Goal: Task Accomplishment & Management: Complete application form

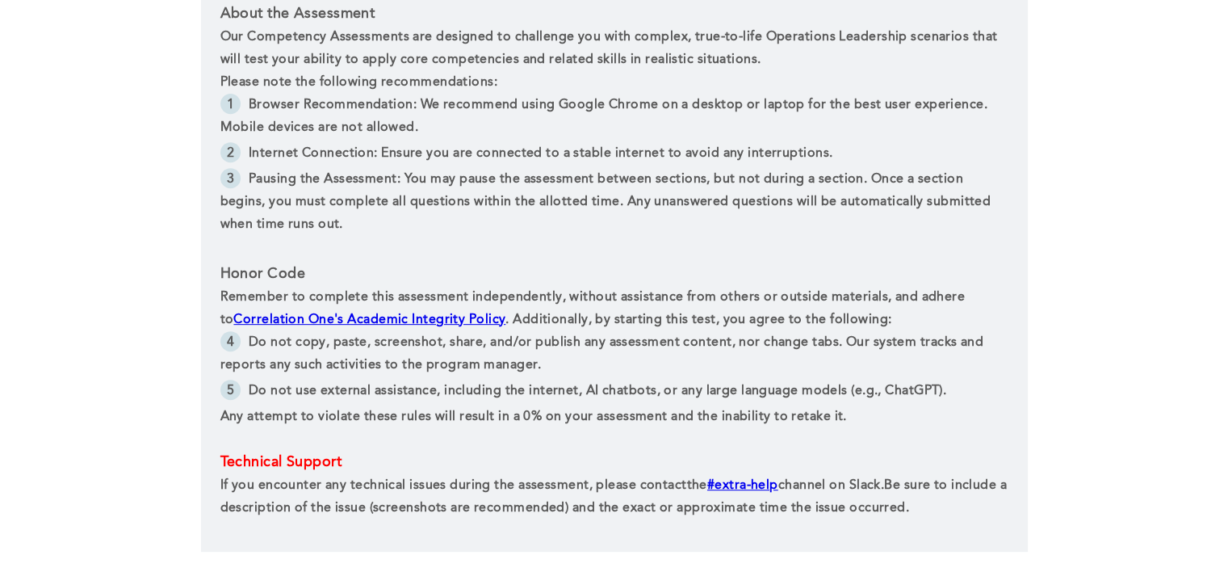
scroll to position [822, 0]
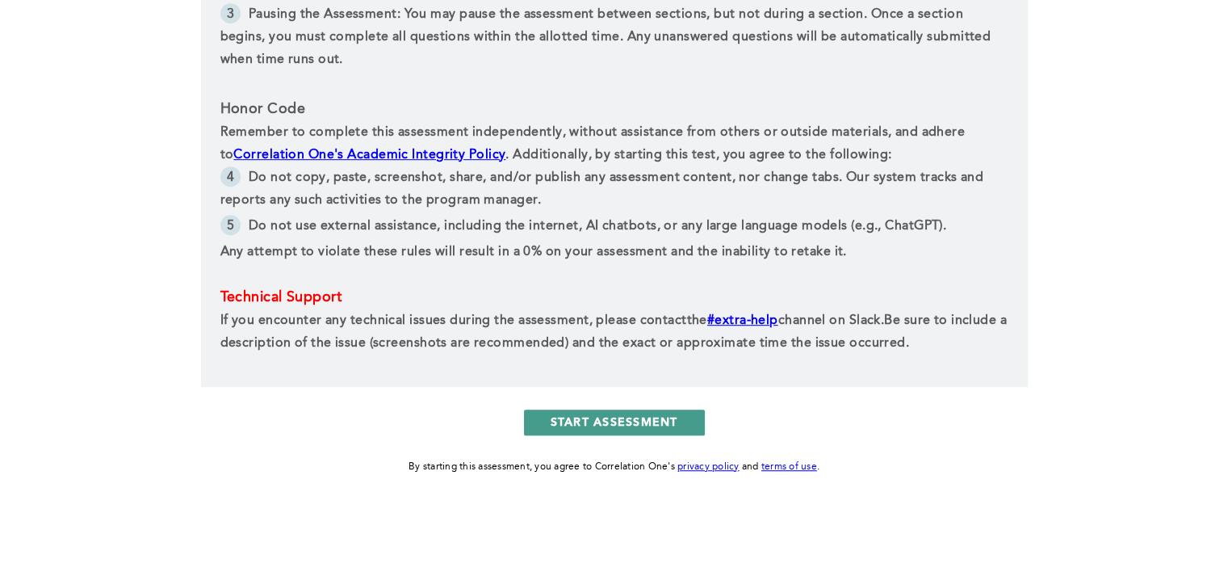
click at [599, 418] on button "START ASSESSMENT" at bounding box center [614, 422] width 181 height 26
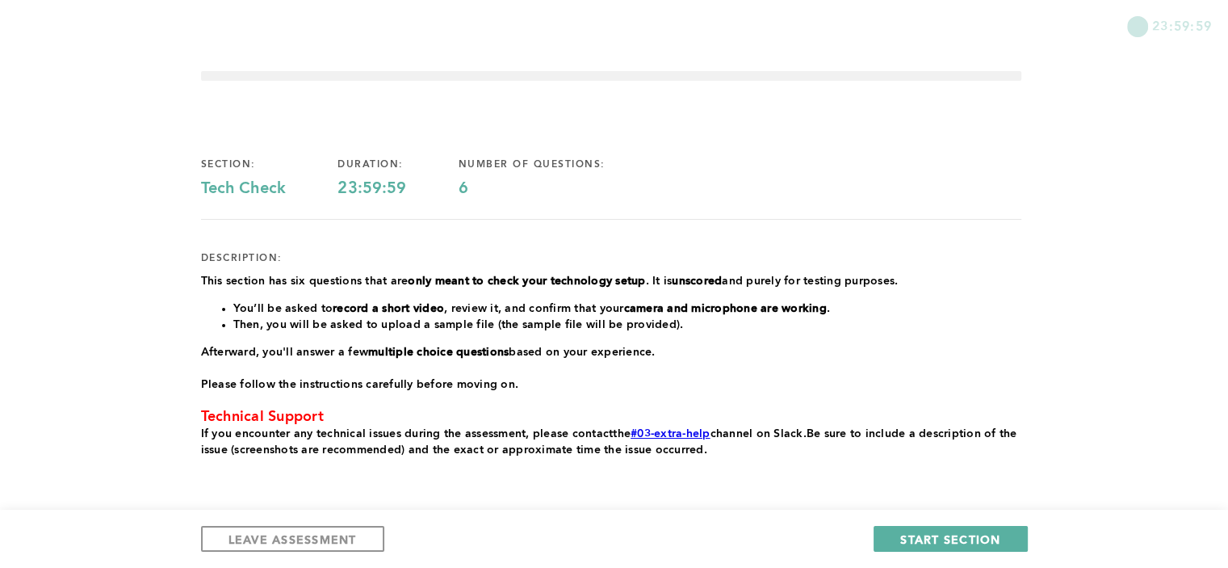
scroll to position [87, 0]
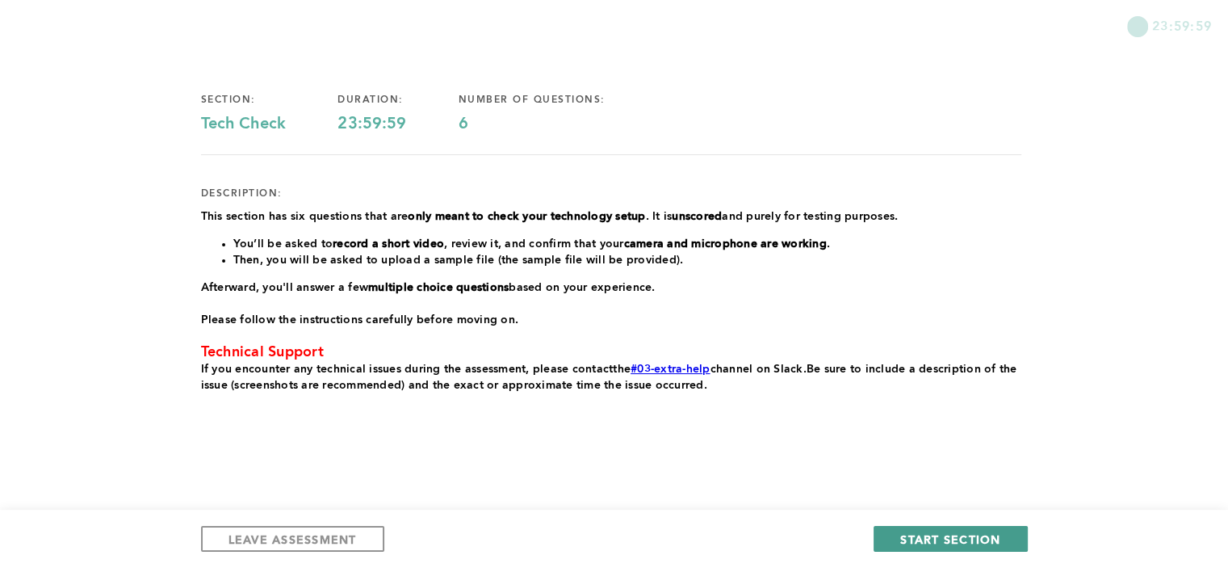
click at [891, 530] on button "START SECTION" at bounding box center [950, 539] width 153 height 26
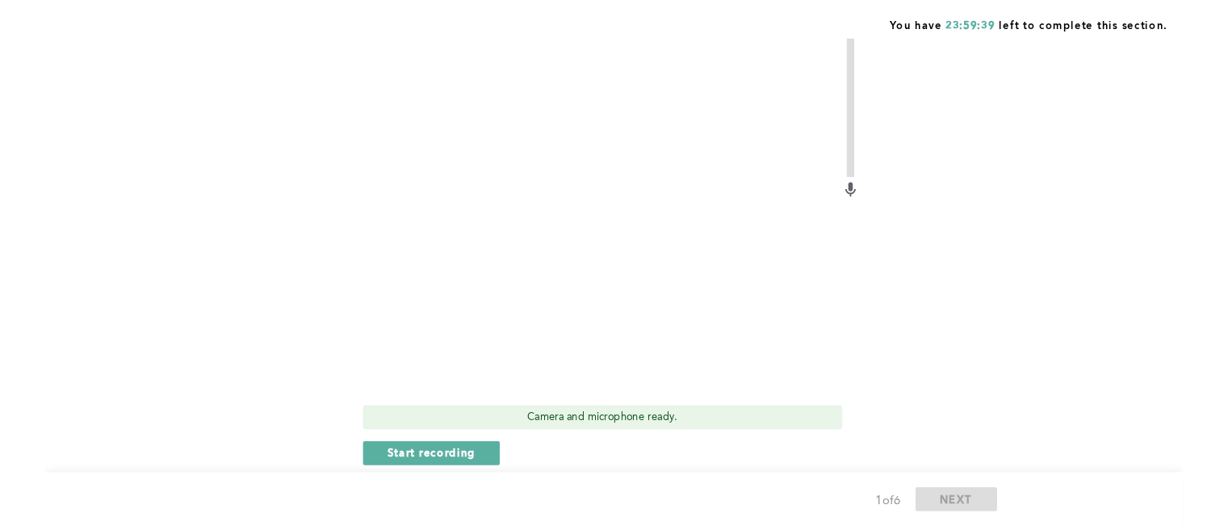
scroll to position [413, 0]
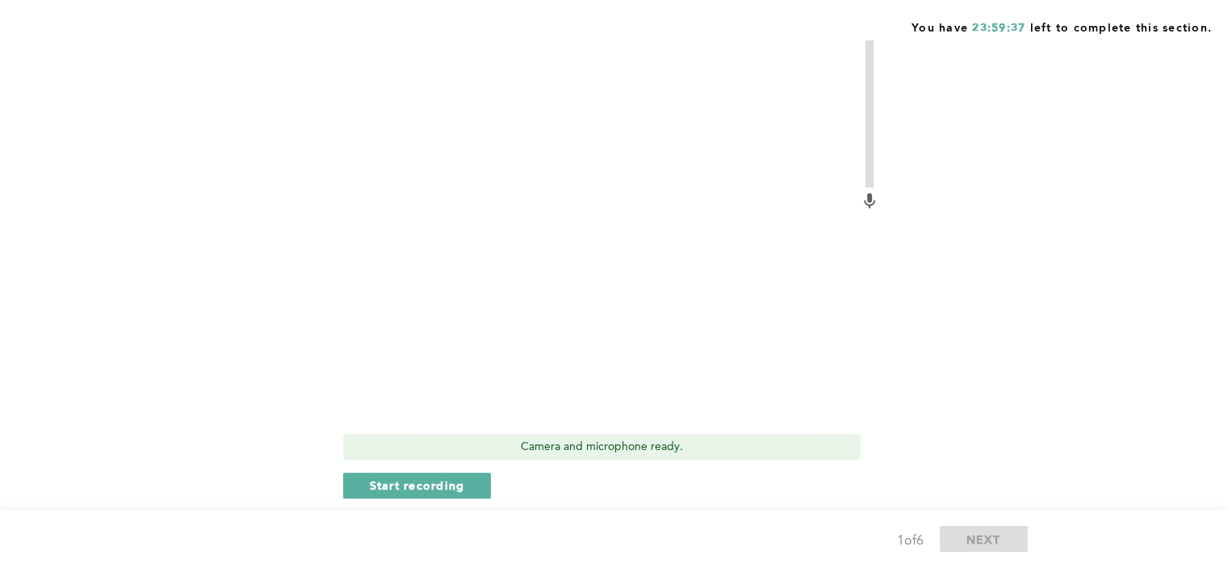
click at [585, 235] on video at bounding box center [601, 232] width 517 height 388
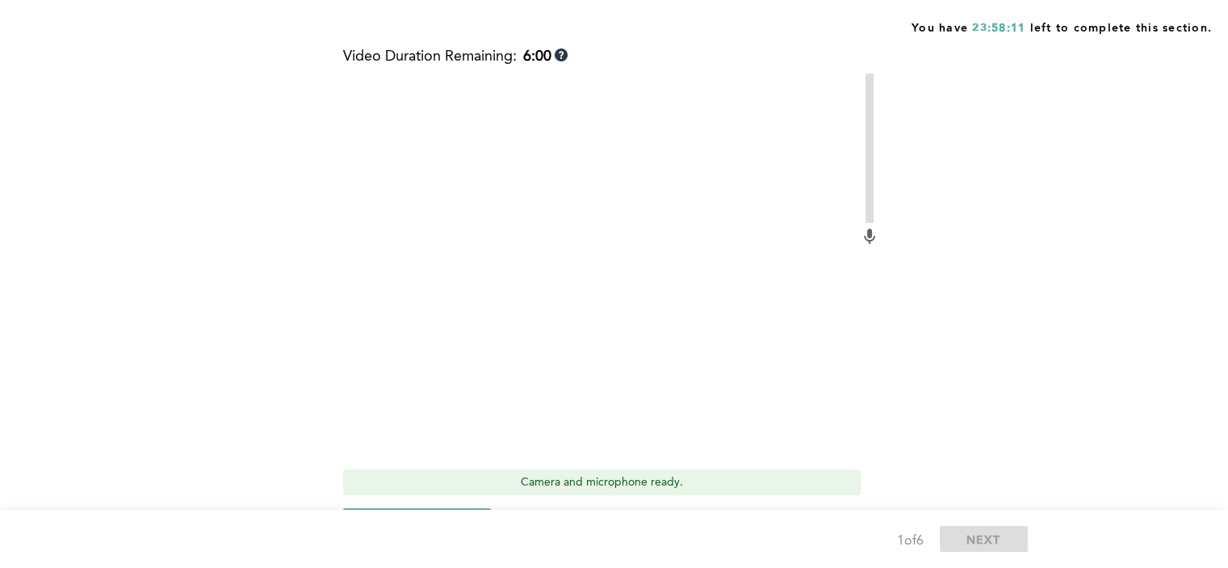
scroll to position [381, 0]
click at [623, 287] on video at bounding box center [601, 264] width 517 height 388
click at [867, 234] on icon at bounding box center [869, 230] width 5 height 10
click at [268, 275] on div "Before continuing with the assessment, please follow the steps below to confirm…" at bounding box center [611, 192] width 820 height 779
drag, startPoint x: 475, startPoint y: 271, endPoint x: 568, endPoint y: 216, distance: 109.0
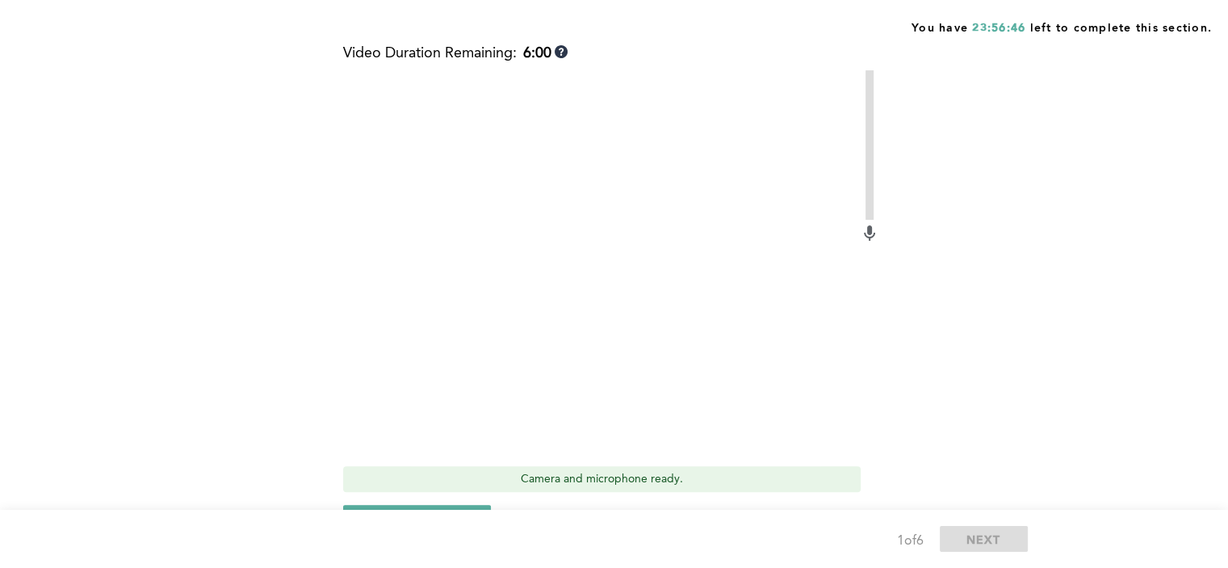
click at [568, 216] on video at bounding box center [601, 264] width 517 height 388
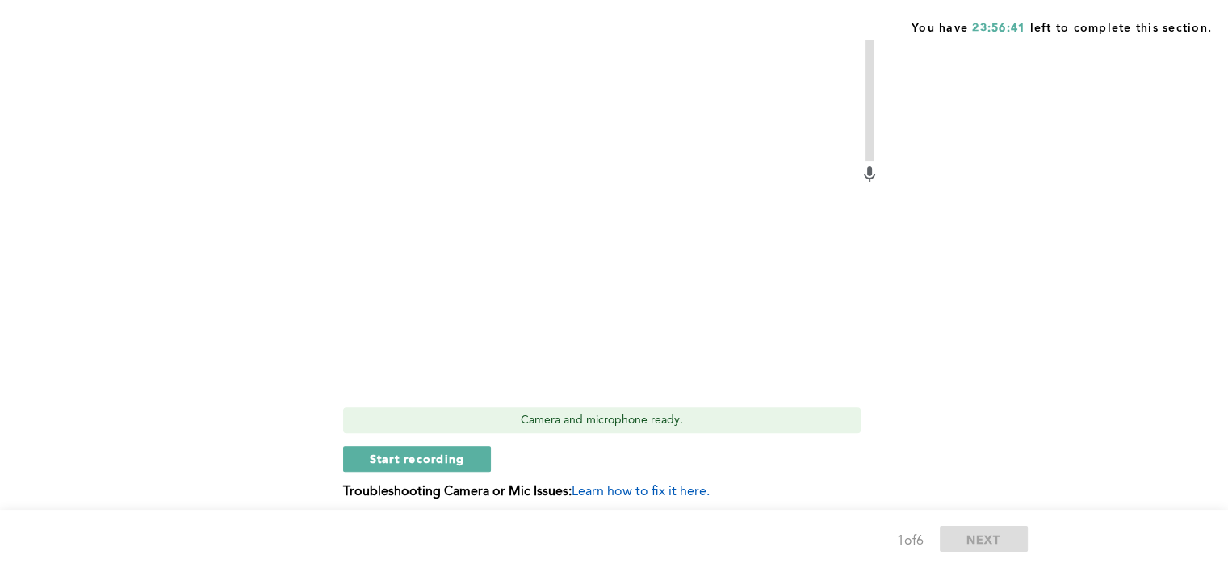
scroll to position [439, 0]
drag, startPoint x: 150, startPoint y: 256, endPoint x: 583, endPoint y: 437, distance: 469.1
click at [583, 437] on div "You have 23:55:45 left to complete this section. Q1 Before continuing with the …" at bounding box center [614, 95] width 1228 height 1069
click at [739, 440] on div "Video Duration Remaining: 6:00 Camera and microphone ready. Start recording Tro…" at bounding box center [611, 250] width 536 height 526
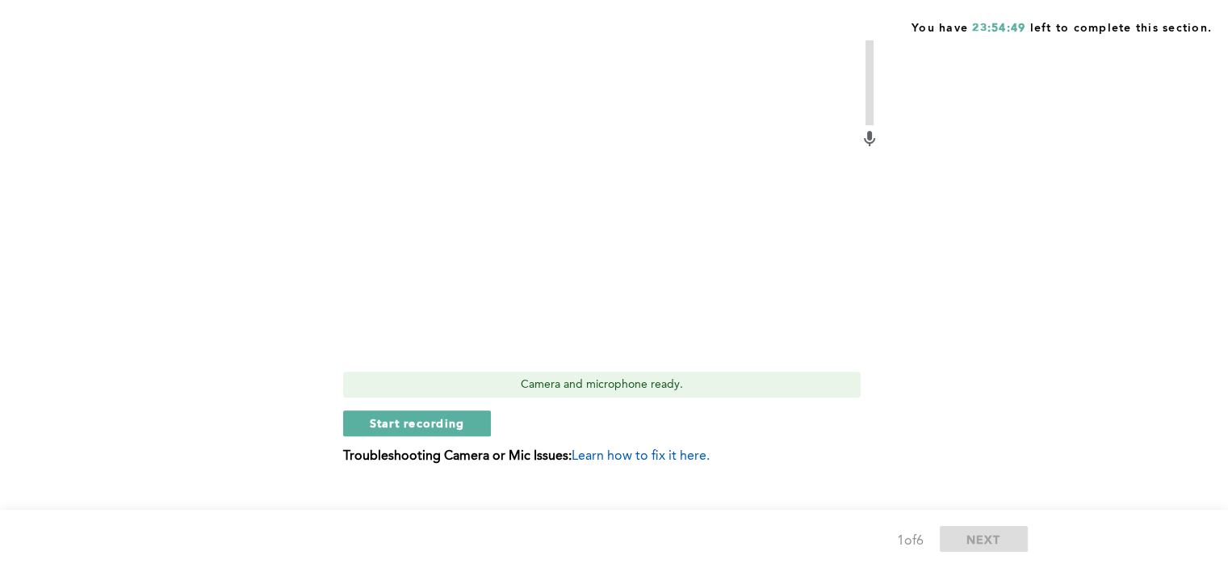
scroll to position [501, 0]
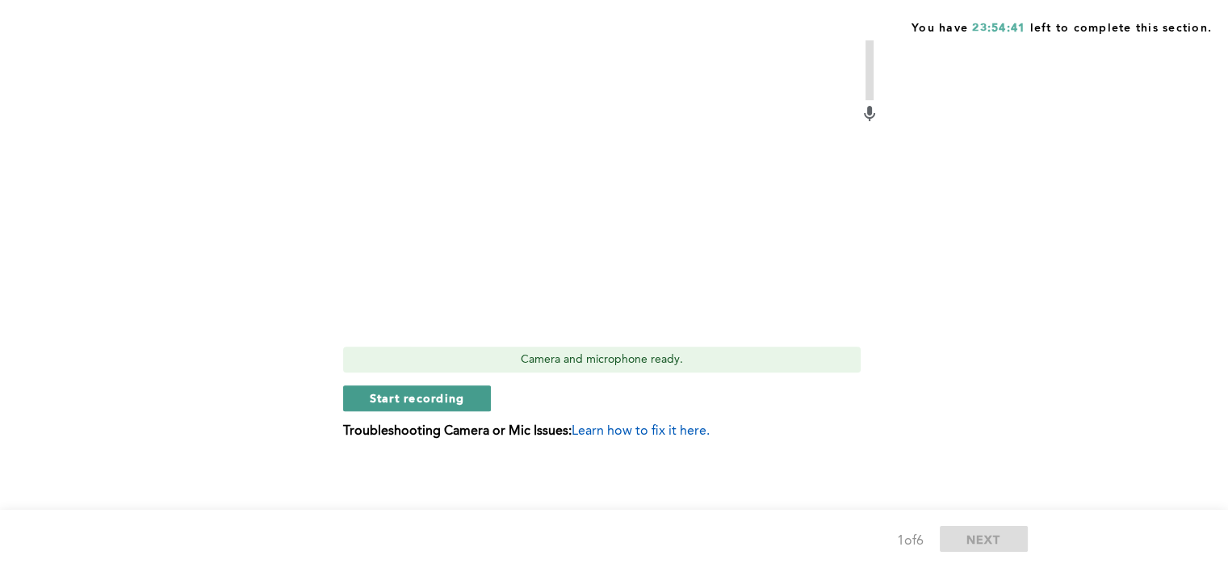
click at [447, 393] on span "Start recording" at bounding box center [417, 397] width 95 height 15
click at [396, 392] on span "Stop recording" at bounding box center [417, 397] width 94 height 15
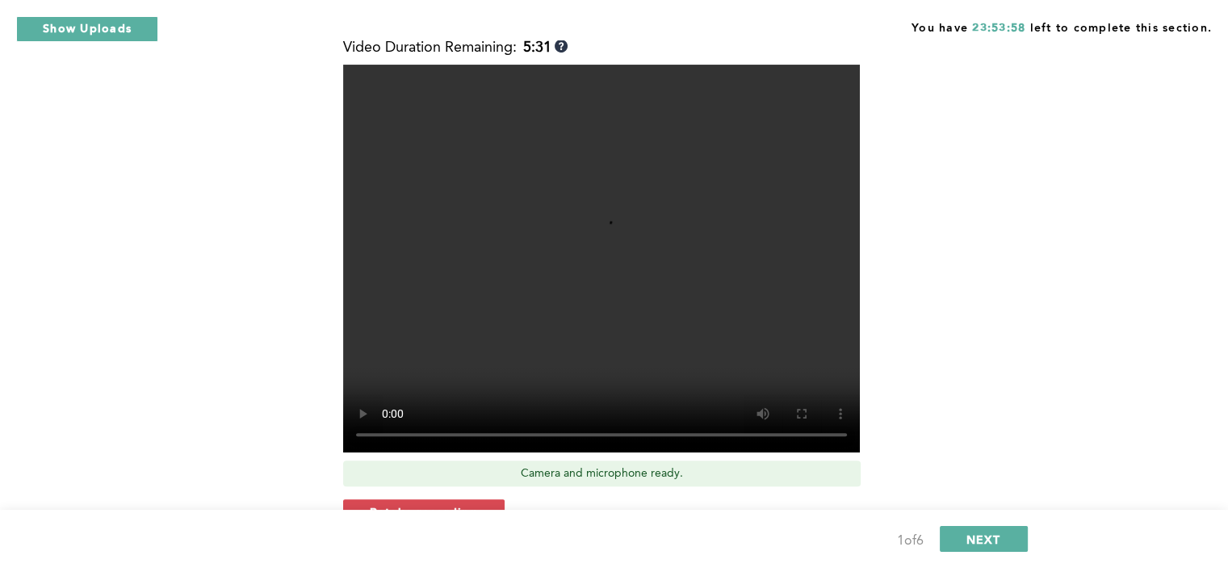
scroll to position [465, 0]
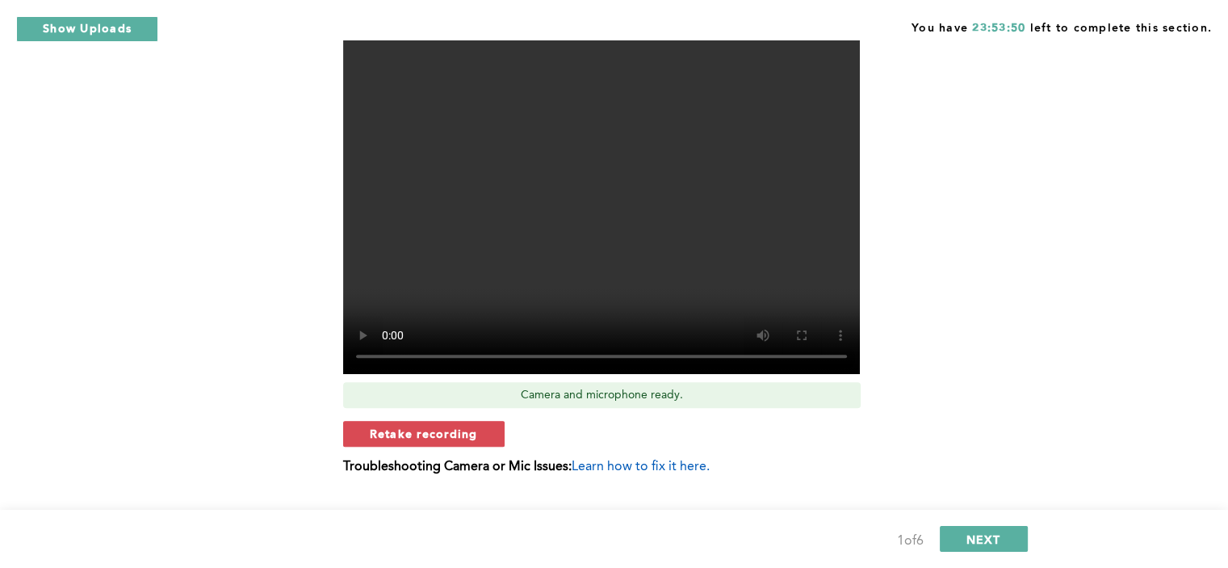
click at [709, 438] on div "Retake recording" at bounding box center [611, 434] width 536 height 26
click at [644, 472] on span "Learn how to fix it here." at bounding box center [641, 466] width 138 height 13
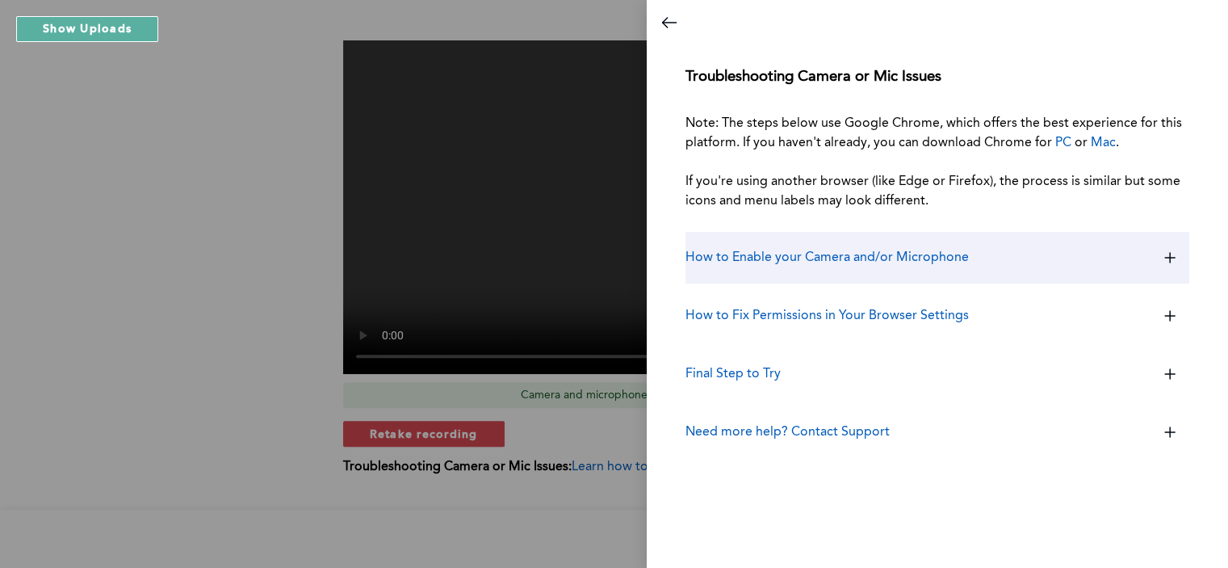
click at [879, 260] on h3 "How to Enable your Camera and/or Microphone" at bounding box center [827, 257] width 283 height 19
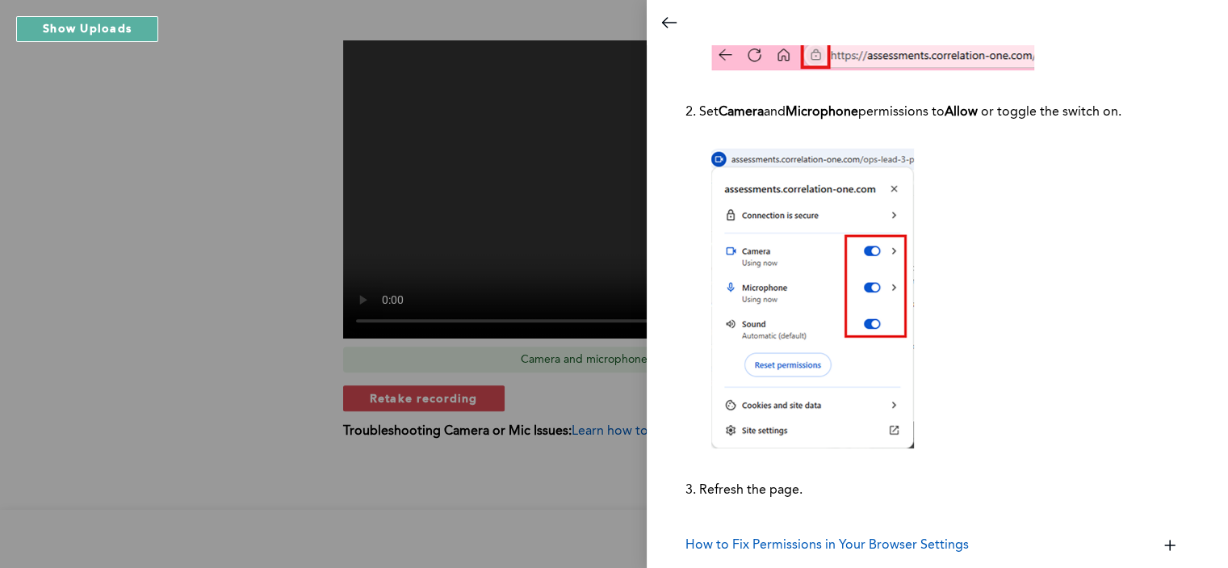
scroll to position [493, 0]
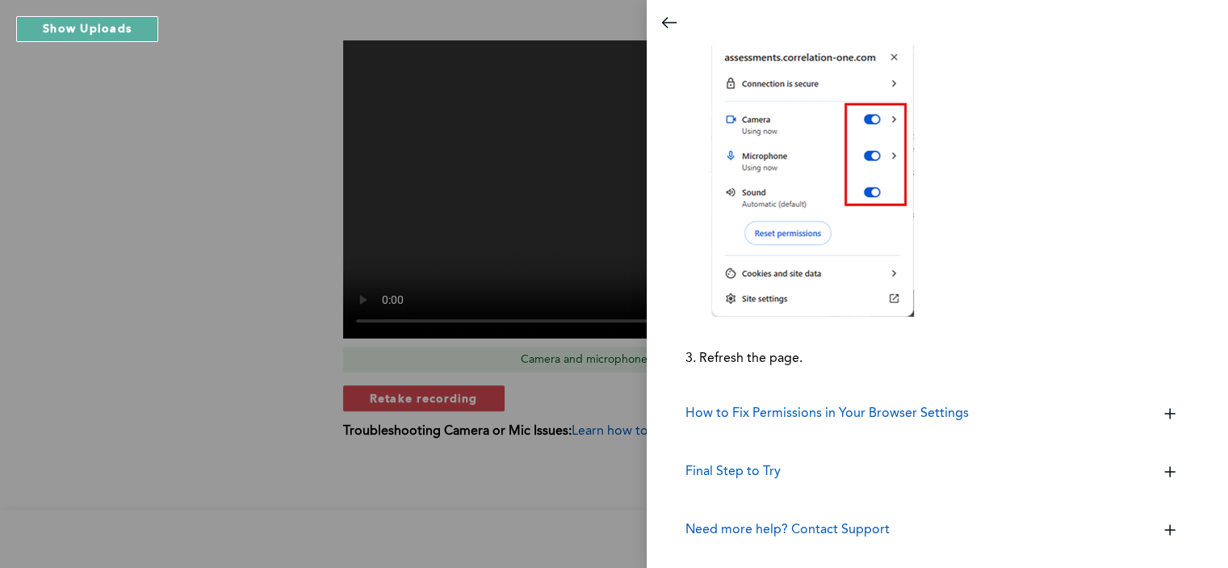
click at [125, 105] on div at bounding box center [614, 284] width 1228 height 568
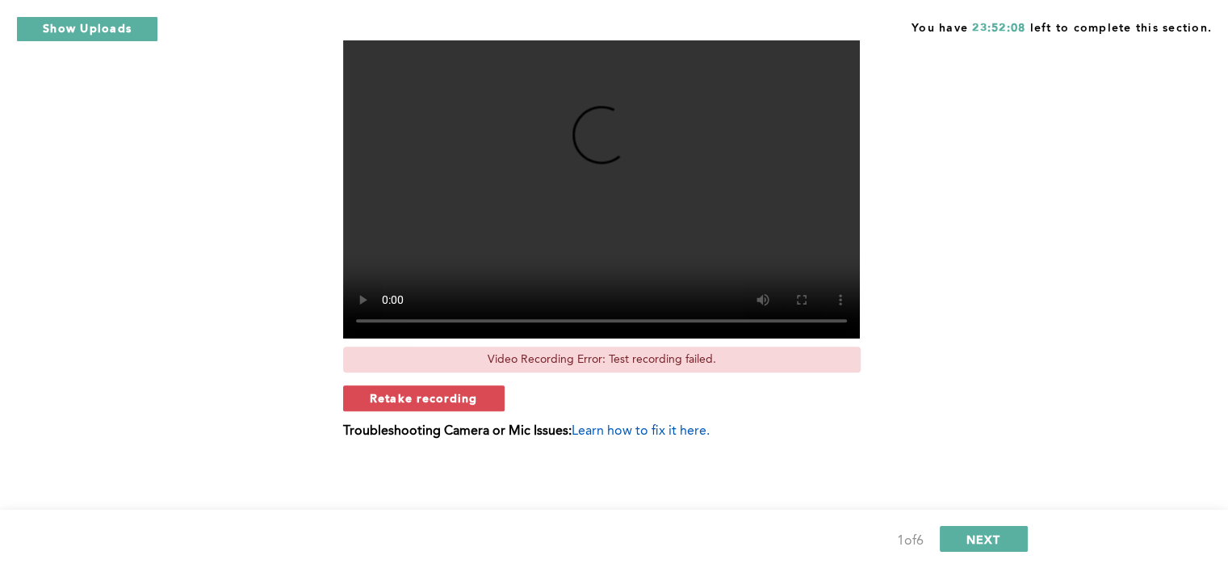
scroll to position [478, 0]
